Goal: Information Seeking & Learning: Learn about a topic

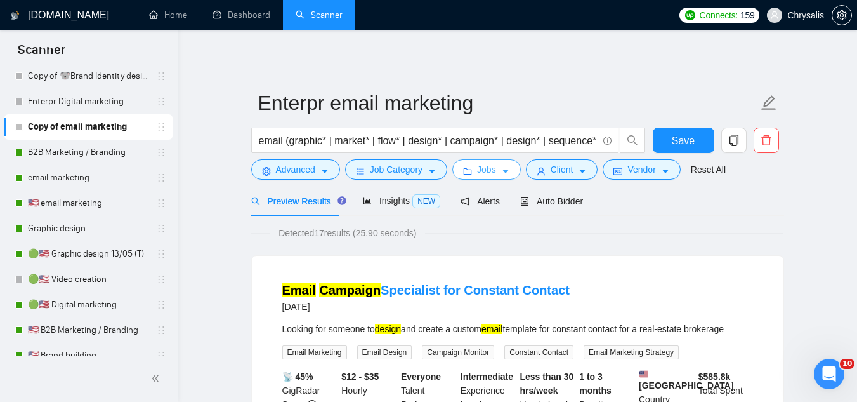
click at [481, 171] on span "Jobs" at bounding box center [486, 169] width 19 height 14
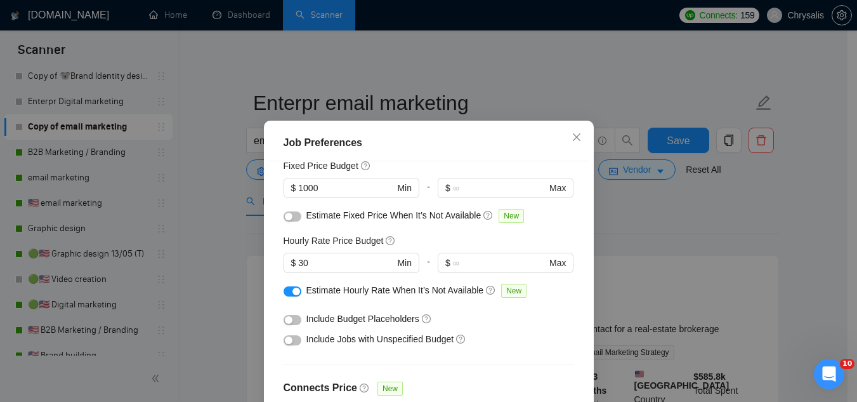
scroll to position [53, 0]
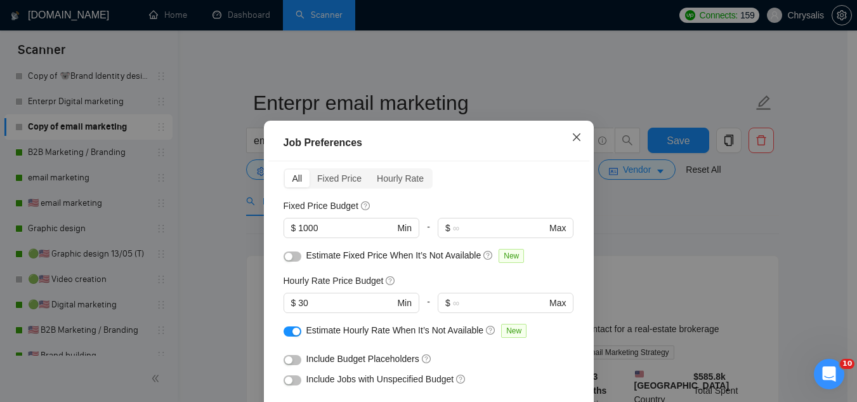
click at [572, 136] on icon "close" at bounding box center [577, 137] width 10 height 10
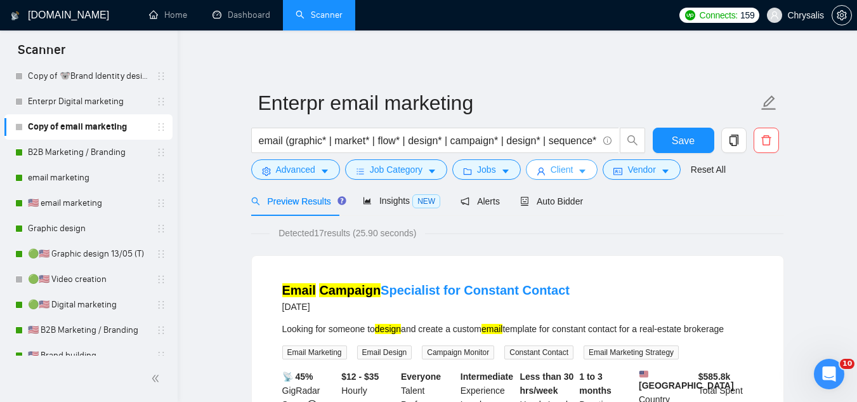
click at [560, 169] on span "Client" at bounding box center [562, 169] width 23 height 14
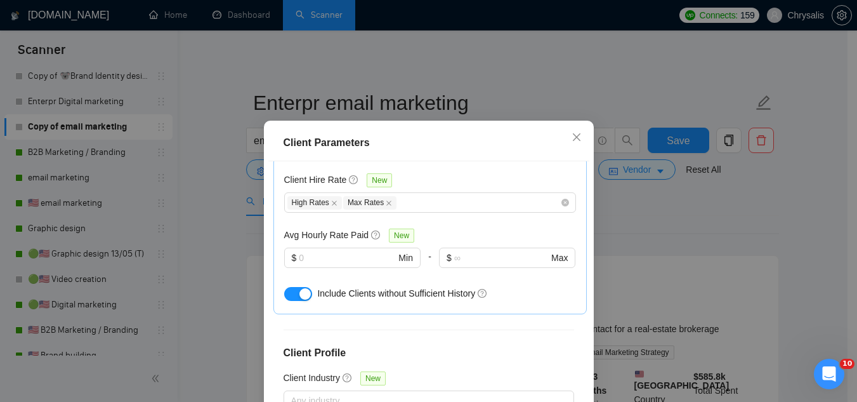
scroll to position [254, 0]
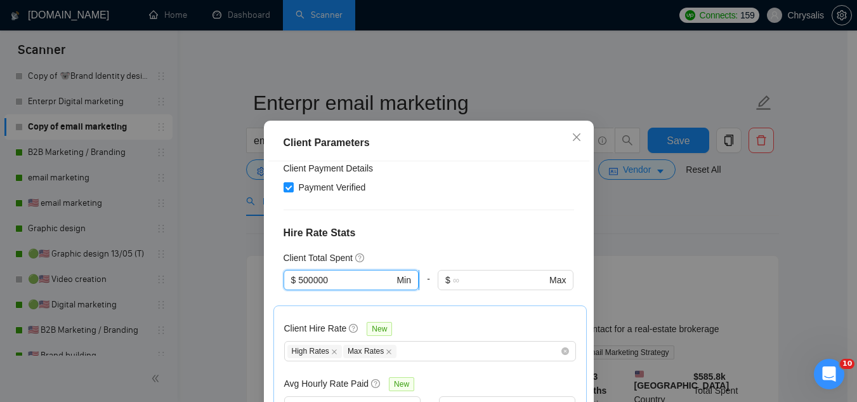
click at [306, 279] on input "500000" at bounding box center [346, 280] width 96 height 14
click at [572, 140] on icon "close" at bounding box center [577, 137] width 10 height 10
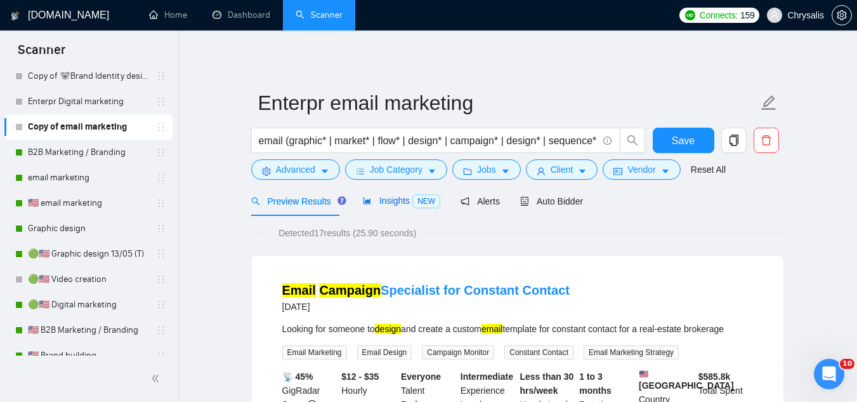
click at [391, 198] on span "Insights NEW" at bounding box center [401, 200] width 77 height 10
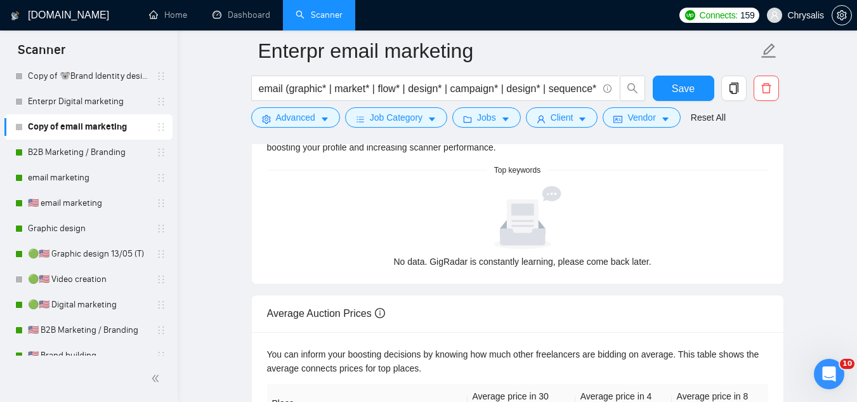
scroll to position [63, 0]
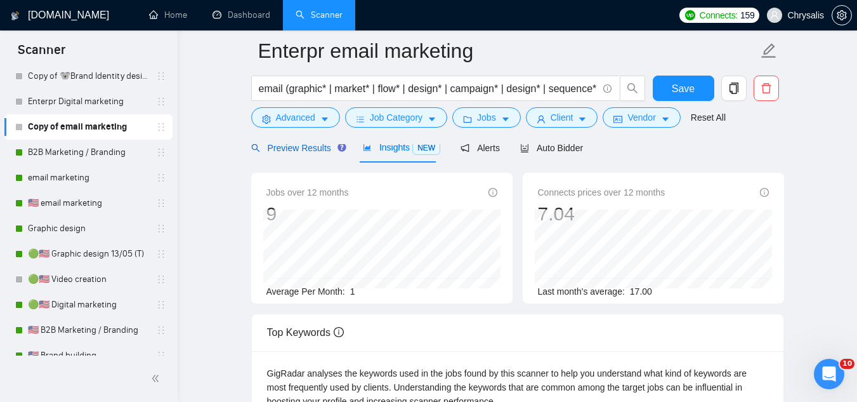
click at [286, 154] on div "Preview Results" at bounding box center [296, 148] width 91 height 14
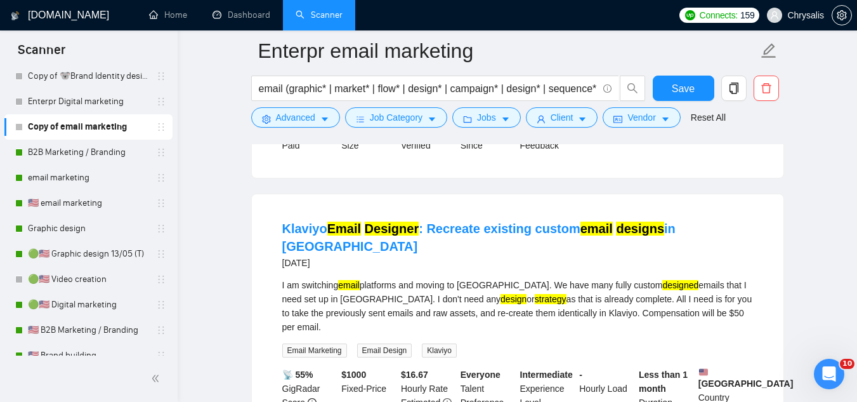
scroll to position [317, 0]
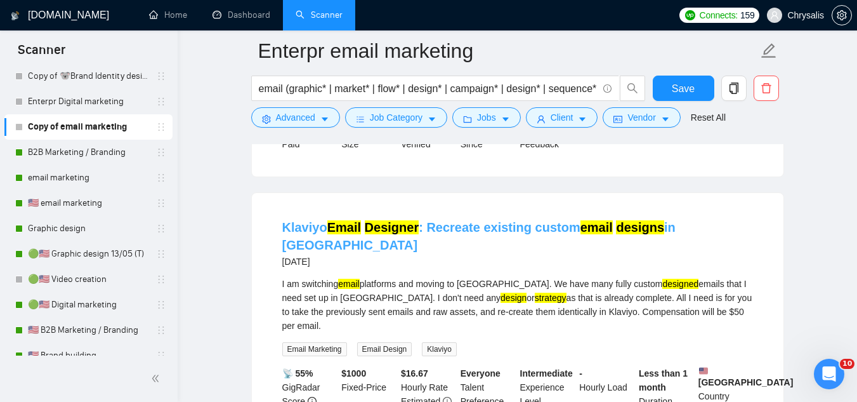
click at [397, 234] on mark "Designer" at bounding box center [392, 227] width 55 height 14
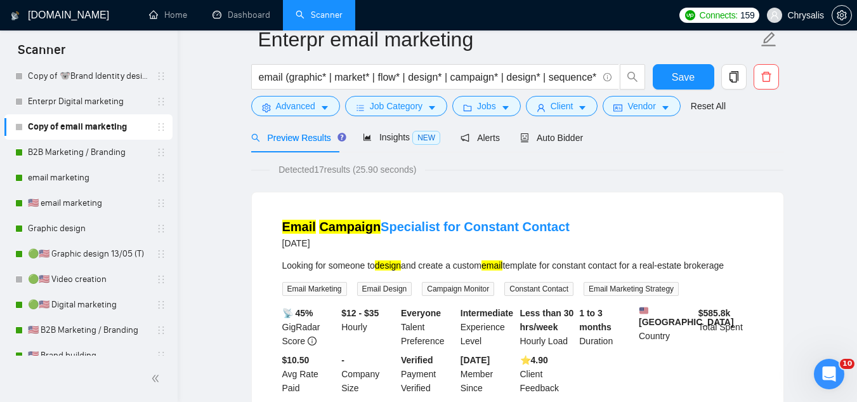
scroll to position [0, 0]
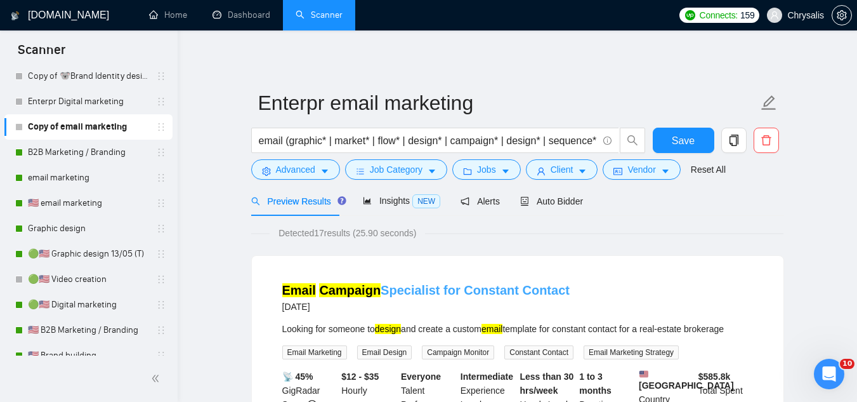
click at [487, 293] on link "Email Campaign Specialist for Constant Contact" at bounding box center [425, 290] width 287 height 14
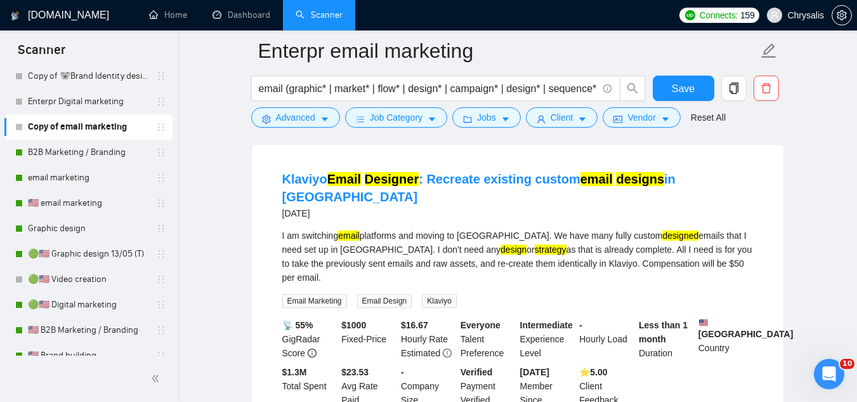
scroll to position [381, 0]
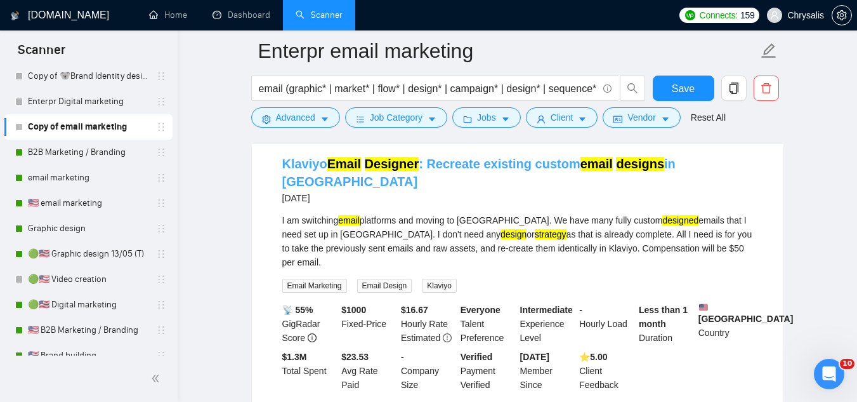
click at [453, 175] on link "Klaviyo Email Designer : Recreate existing custom email designs in Klaviyo" at bounding box center [478, 173] width 393 height 32
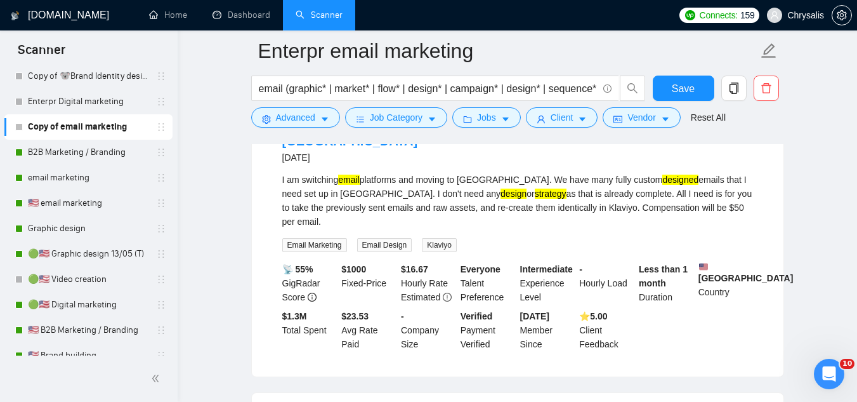
scroll to position [571, 0]
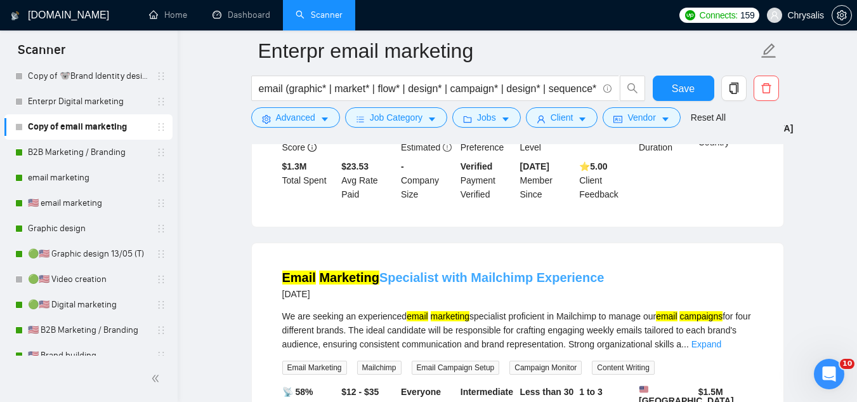
click at [404, 270] on link "Email Marketing Specialist with Mailchimp Experience" at bounding box center [443, 277] width 322 height 14
